Goal: Navigation & Orientation: Find specific page/section

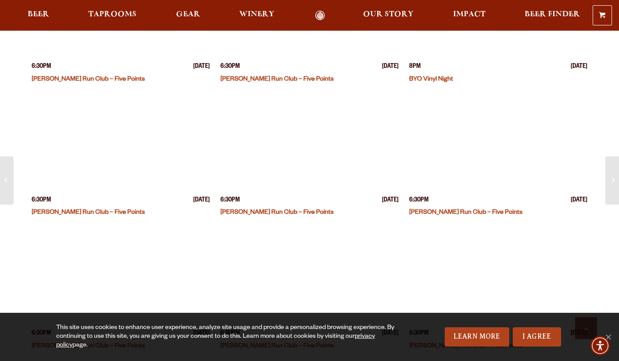
scroll to position [1551, 0]
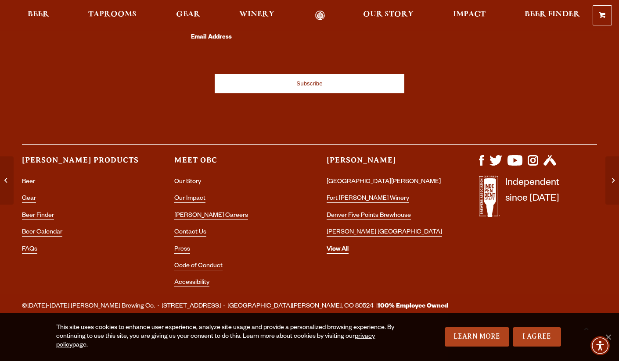
click at [338, 250] on link "View All" at bounding box center [337, 251] width 22 height 8
click at [378, 218] on link "Denver Five Points Brewhouse" at bounding box center [368, 217] width 84 height 8
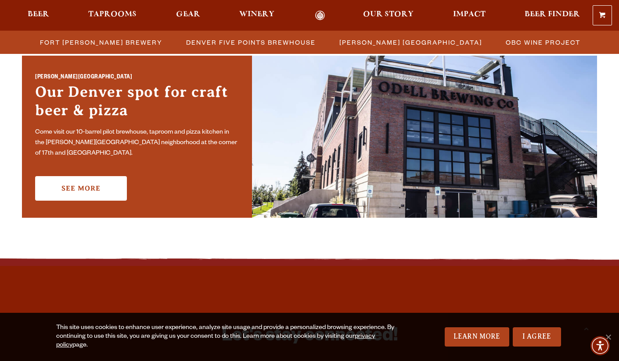
scroll to position [540, 0]
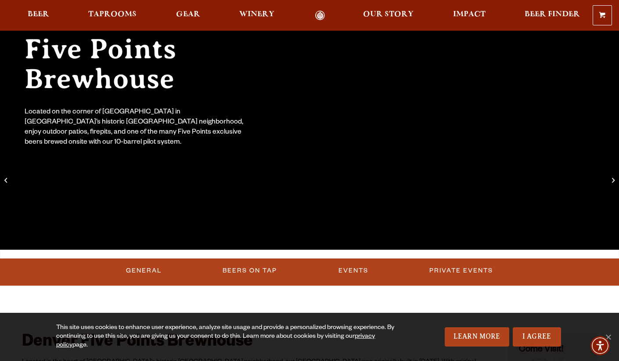
scroll to position [265, 0]
